Goal: Information Seeking & Learning: Understand process/instructions

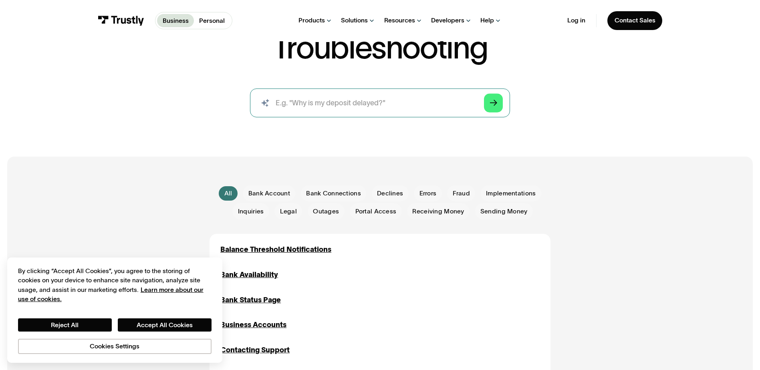
scroll to position [80, 0]
click at [309, 108] on input "search" at bounding box center [380, 103] width 260 height 29
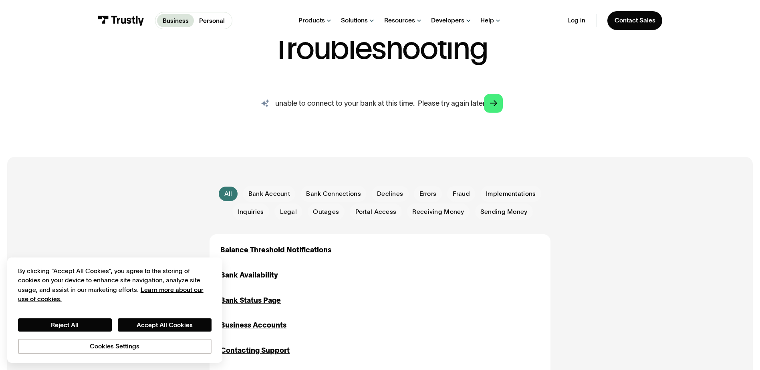
scroll to position [0, 44]
type input "Sorry, we are unable to connect to your bank at this time. Please try again lat…"
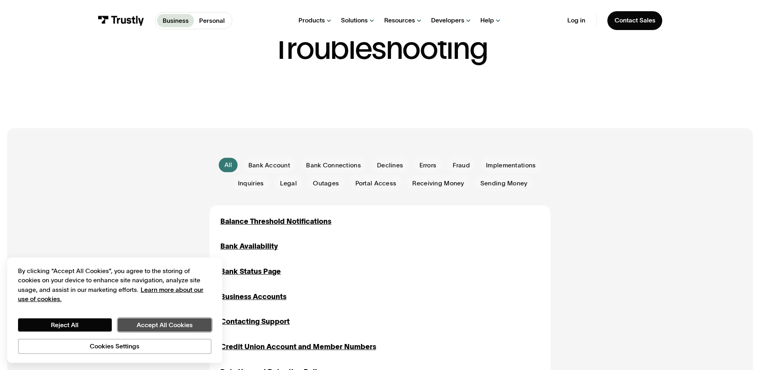
click at [140, 323] on button "Accept All Cookies" at bounding box center [165, 326] width 94 height 14
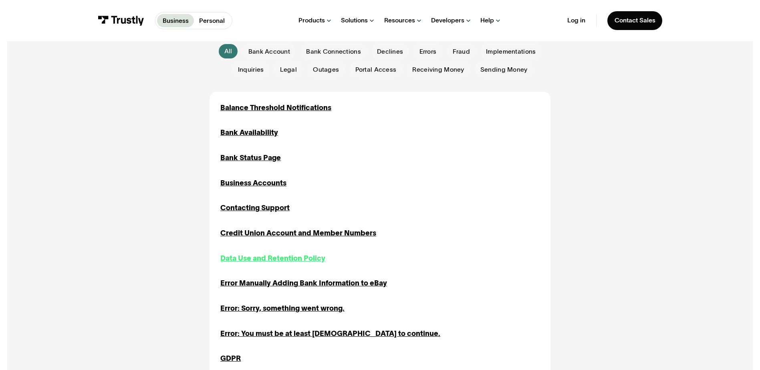
scroll to position [240, 0]
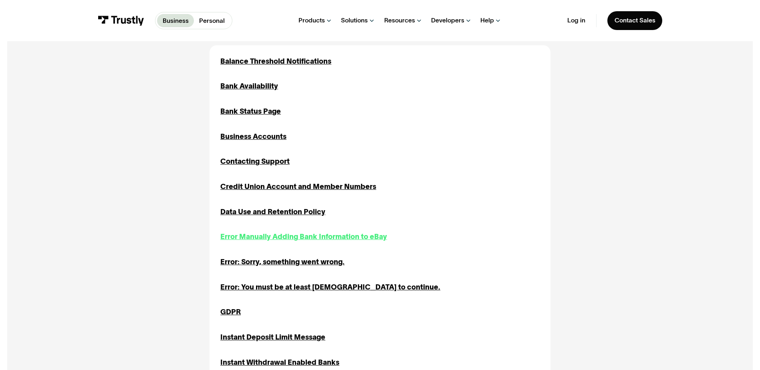
click at [305, 240] on div "Error Manually Adding Bank Information to eBay" at bounding box center [303, 237] width 167 height 11
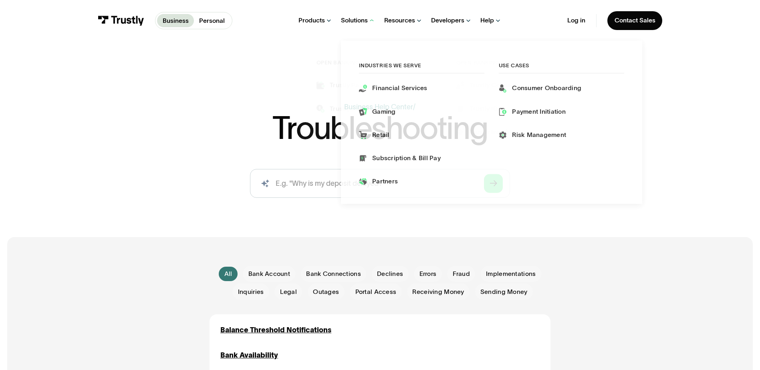
click at [352, 20] on div "Solutions" at bounding box center [354, 20] width 27 height 8
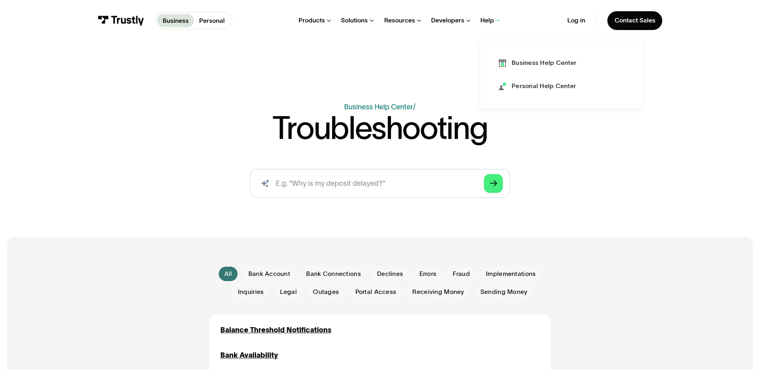
click at [483, 20] on div "Help" at bounding box center [488, 20] width 14 height 8
click at [494, 19] on div "Help" at bounding box center [488, 20] width 14 height 8
click at [488, 20] on div "Help" at bounding box center [488, 20] width 14 height 8
click at [492, 18] on div "Help" at bounding box center [488, 20] width 14 height 8
click at [518, 85] on div "Personal Help Center" at bounding box center [544, 87] width 65 height 9
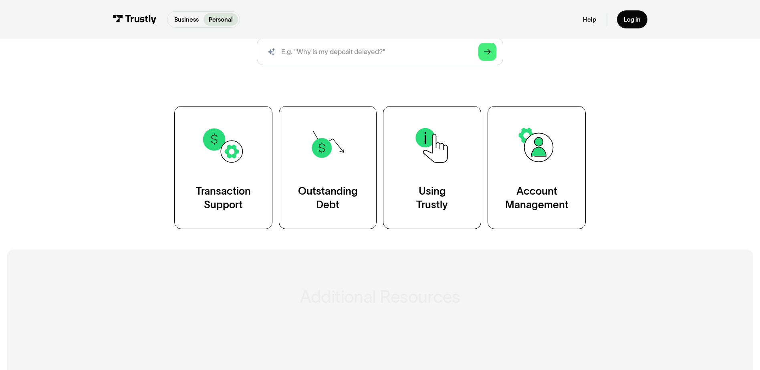
scroll to position [120, 0]
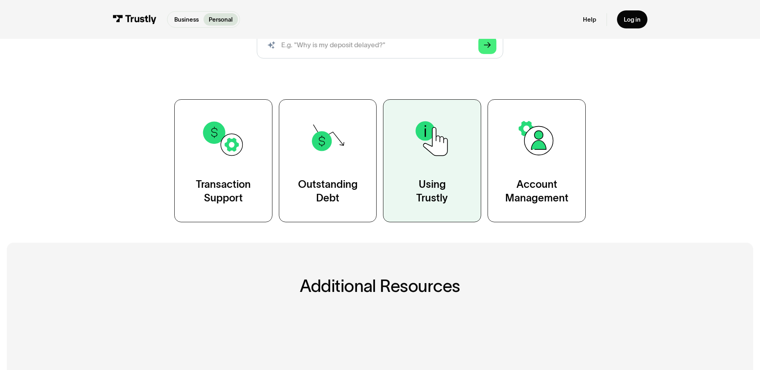
click at [431, 175] on link "Using Trustly" at bounding box center [432, 160] width 98 height 123
